Goal: Navigation & Orientation: Understand site structure

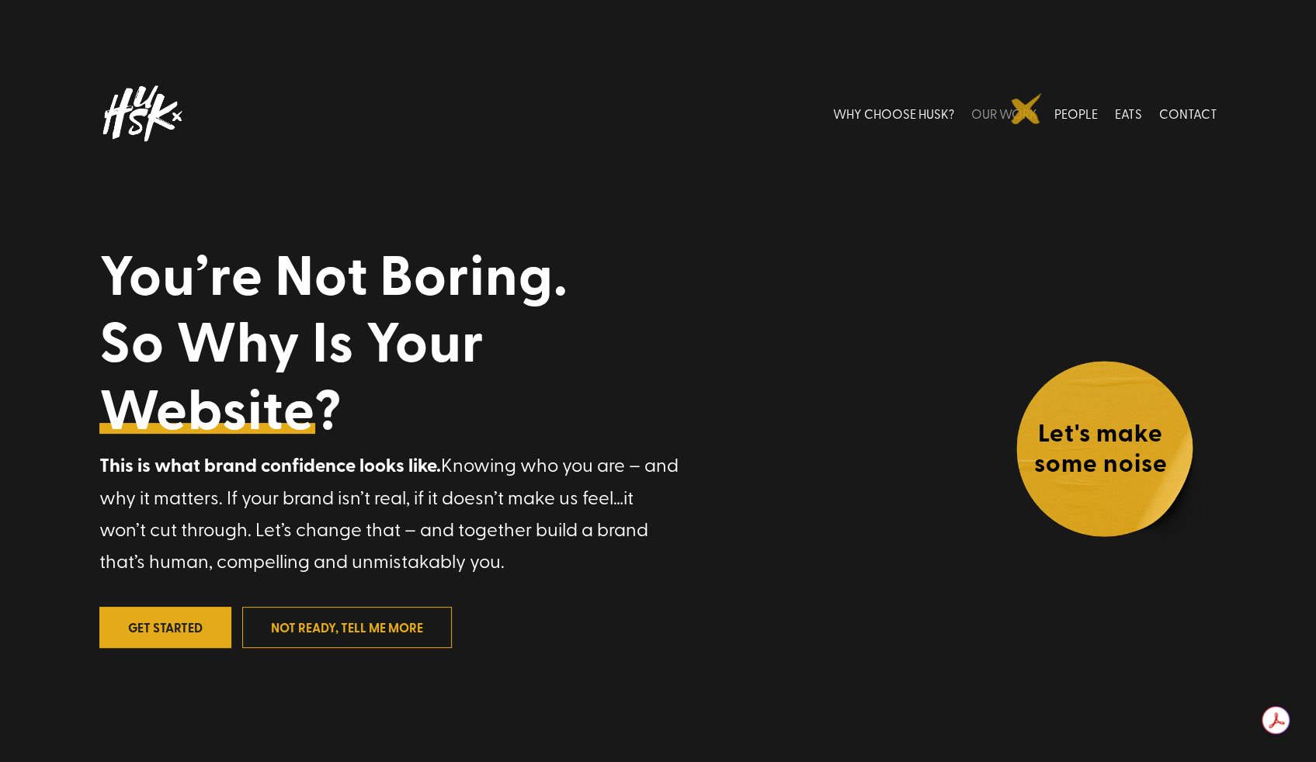
click at [1026, 109] on link "OUR WORK" at bounding box center [1004, 113] width 66 height 69
click at [885, 113] on link "WHY CHOOSE HUSK?" at bounding box center [893, 113] width 121 height 69
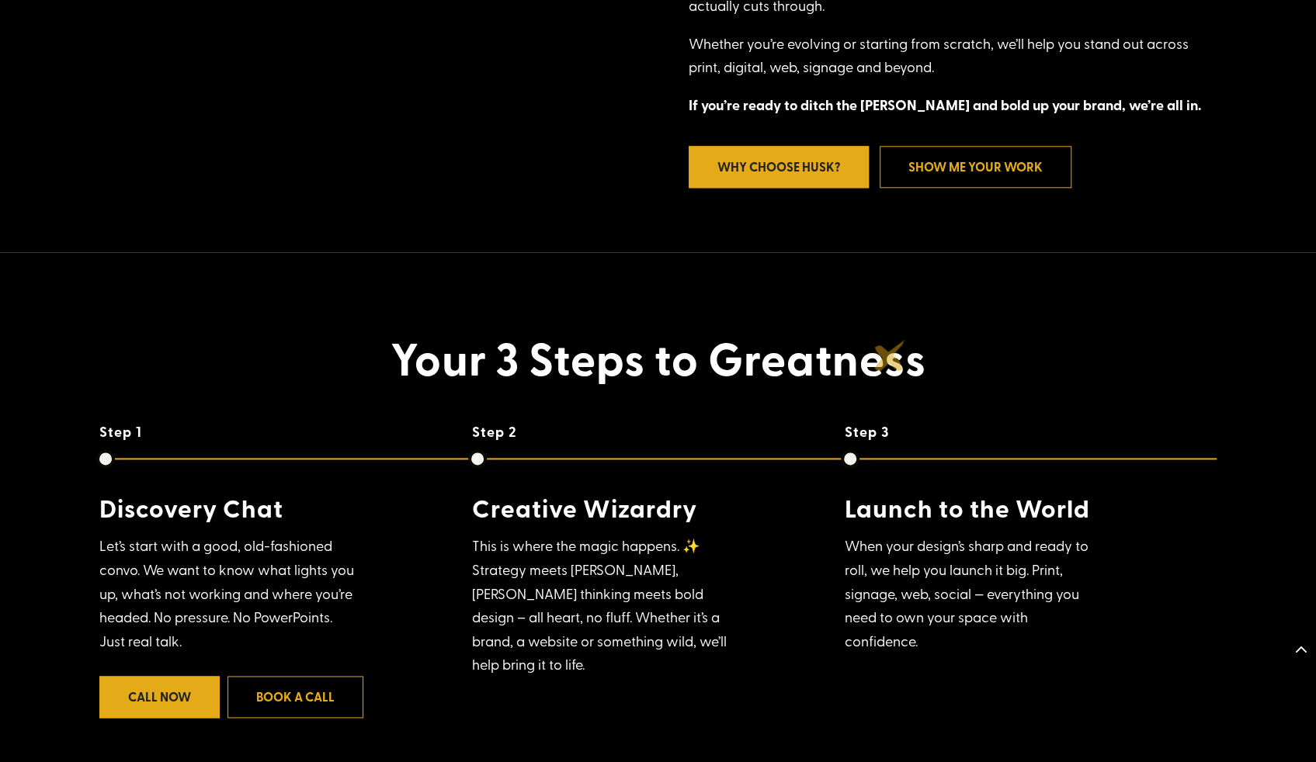
scroll to position [1177, 0]
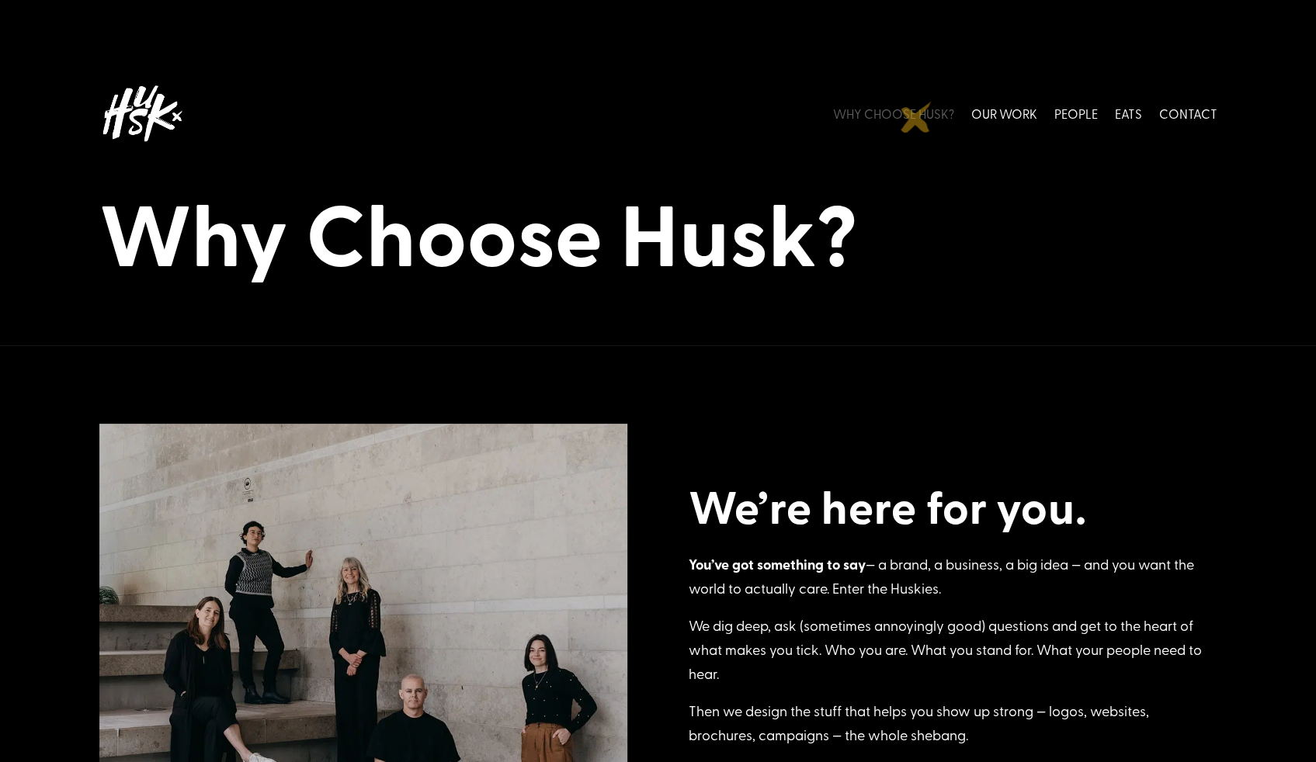
click at [916, 117] on link "WHY CHOOSE HUSK?" at bounding box center [893, 113] width 121 height 69
click at [1126, 115] on link "EATS" at bounding box center [1128, 113] width 27 height 69
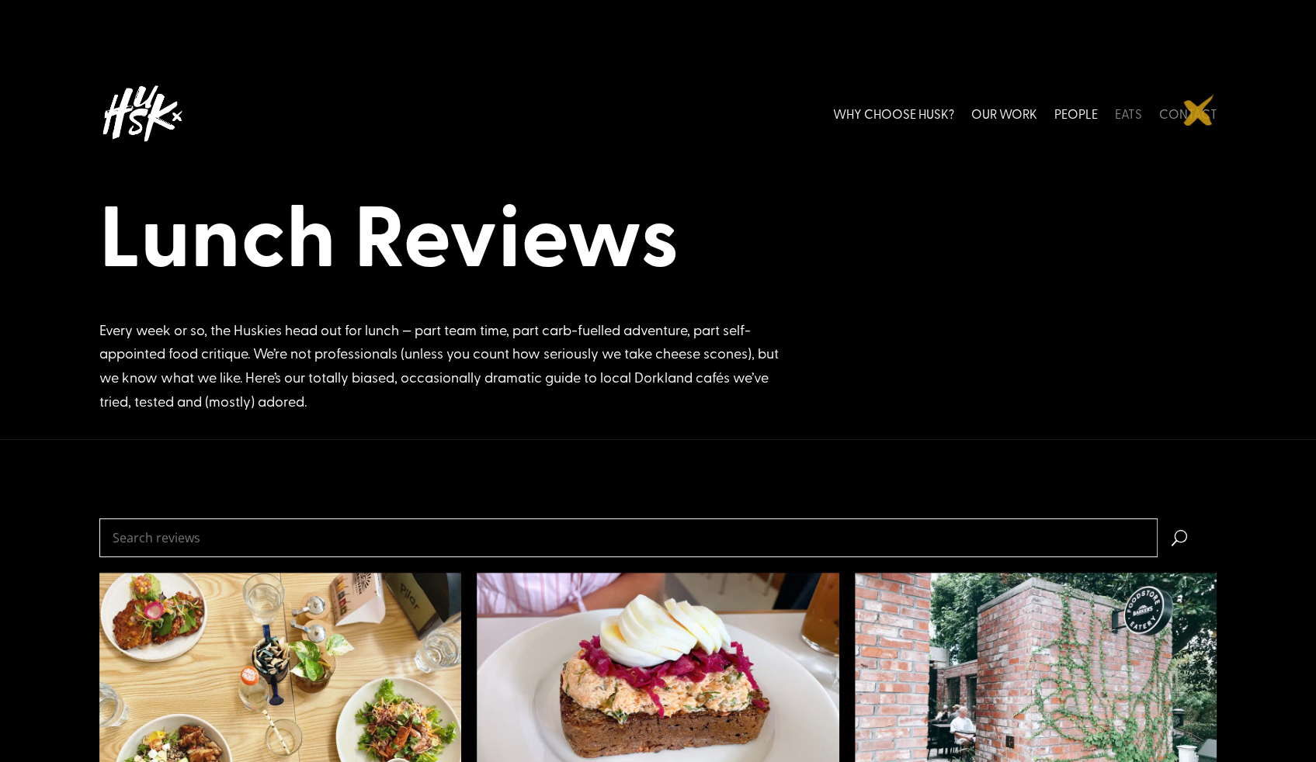
click at [1199, 110] on link "CONTACT" at bounding box center [1188, 113] width 58 height 69
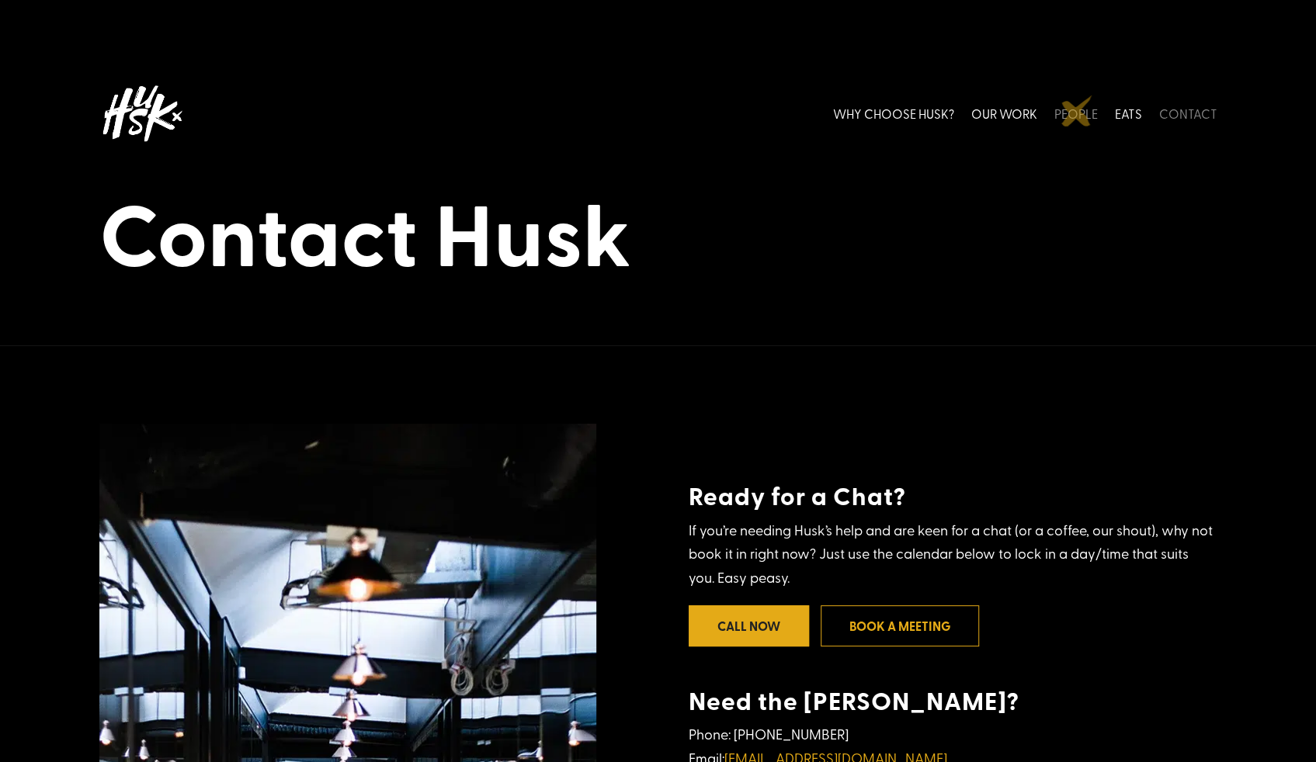
click at [1077, 111] on link "PEOPLE" at bounding box center [1075, 113] width 43 height 69
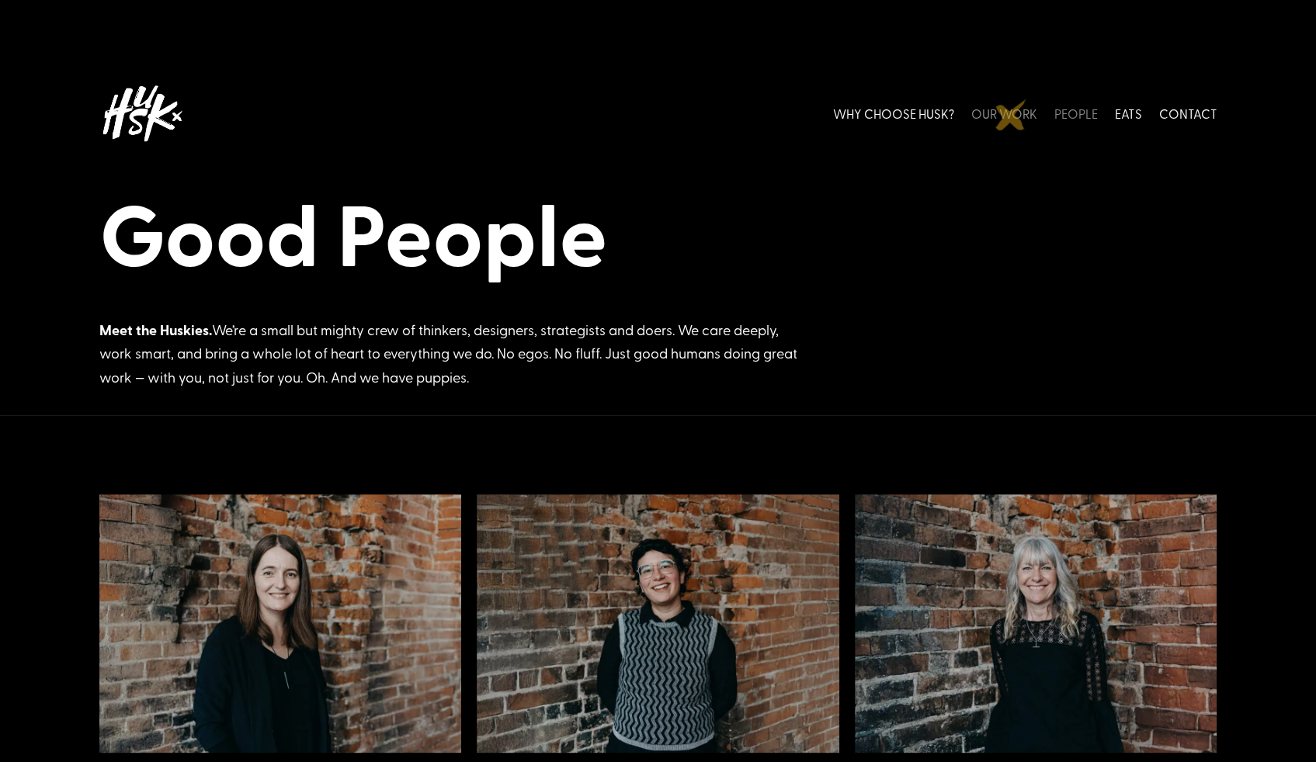
click at [1011, 115] on link "OUR WORK" at bounding box center [1004, 113] width 66 height 69
click at [149, 102] on img at bounding box center [141, 113] width 85 height 69
